Goal: Task Accomplishment & Management: Use online tool/utility

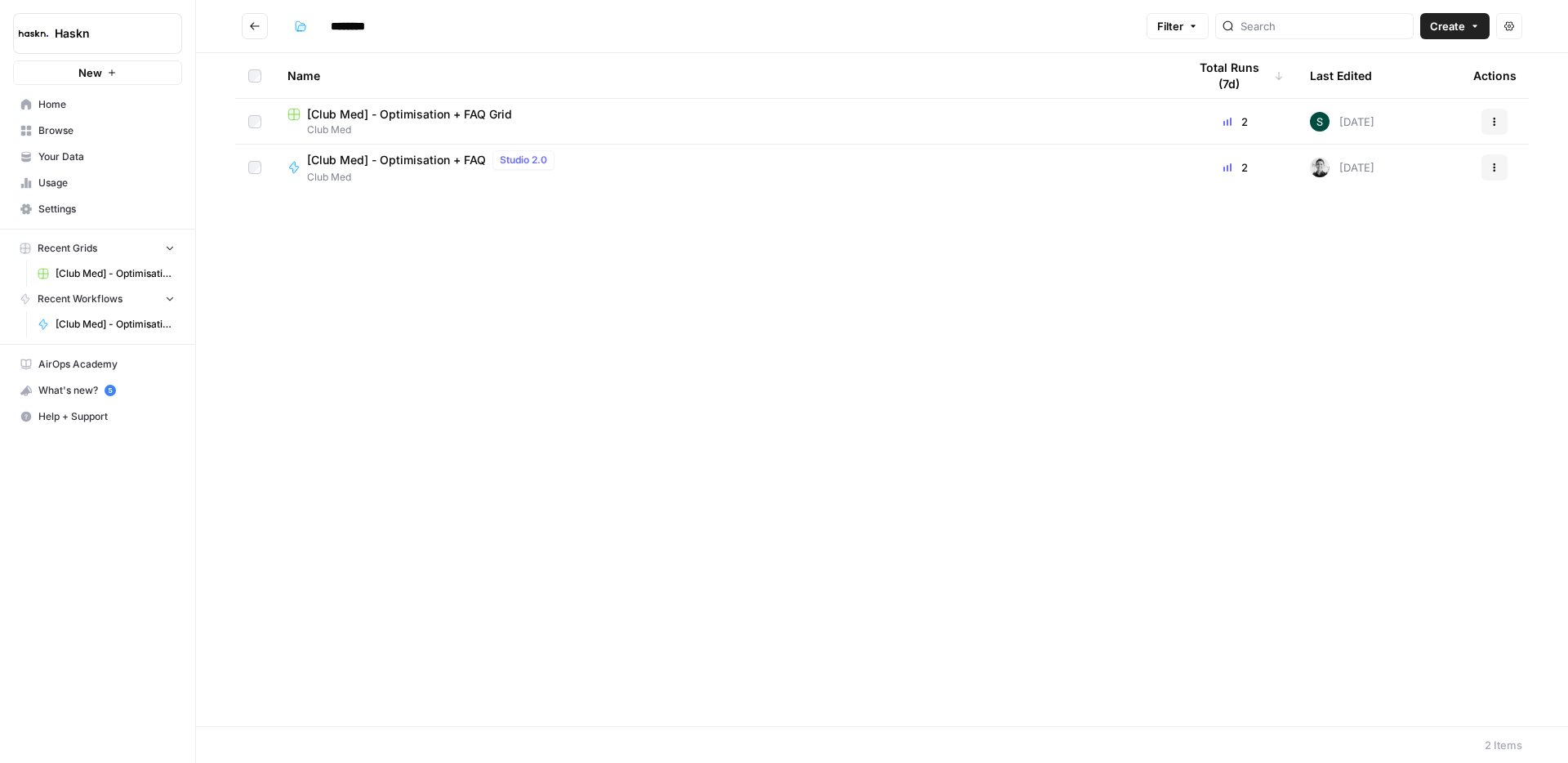
click at [480, 112] on span "[Club Med] - Optimisation + FAQ Grid" at bounding box center [410, 114] width 205 height 17
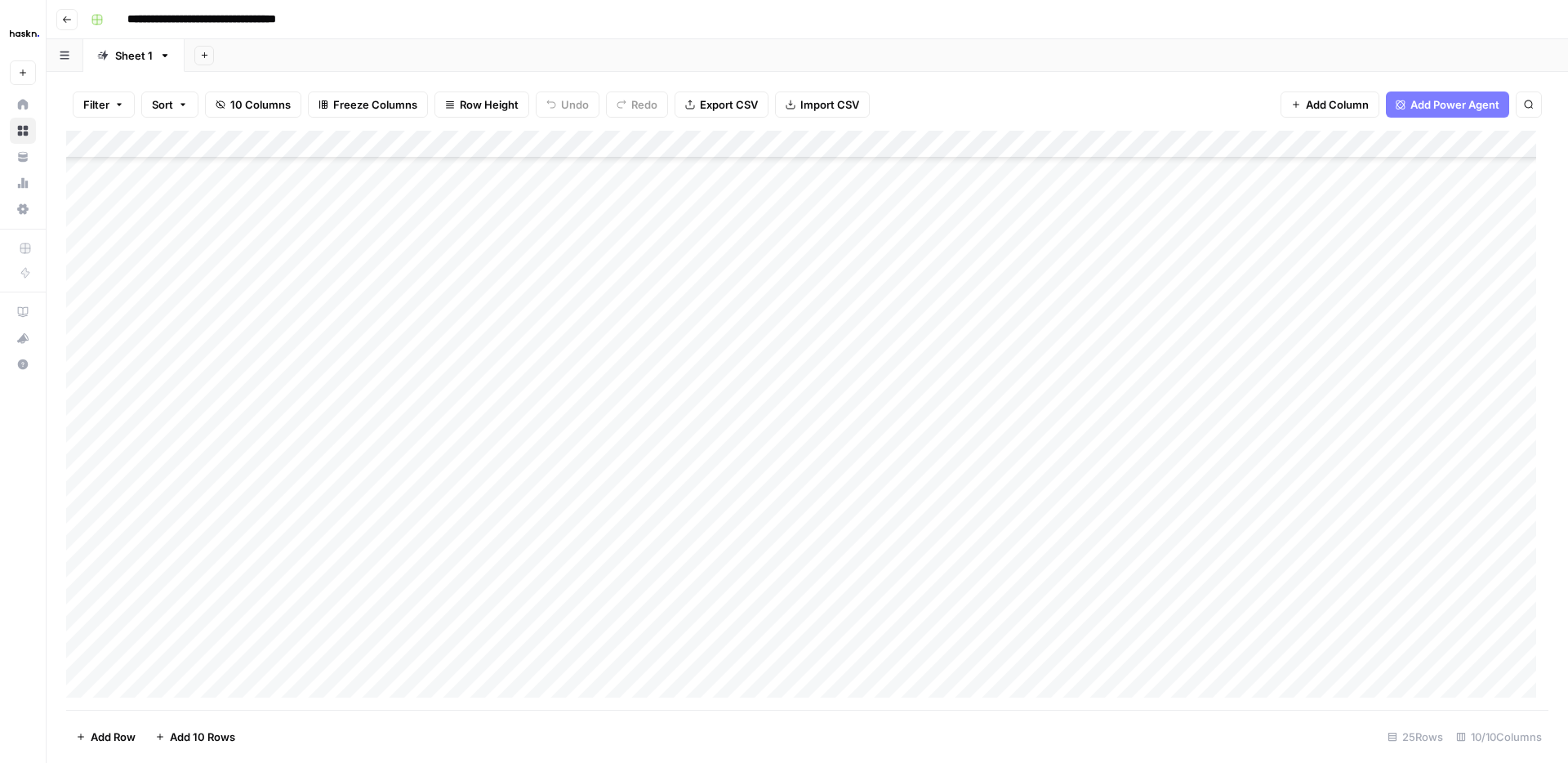
scroll to position [181, 0]
click at [1531, 543] on div "Add Column" at bounding box center [808, 420] width 1483 height 579
